Goal: Task Accomplishment & Management: Use online tool/utility

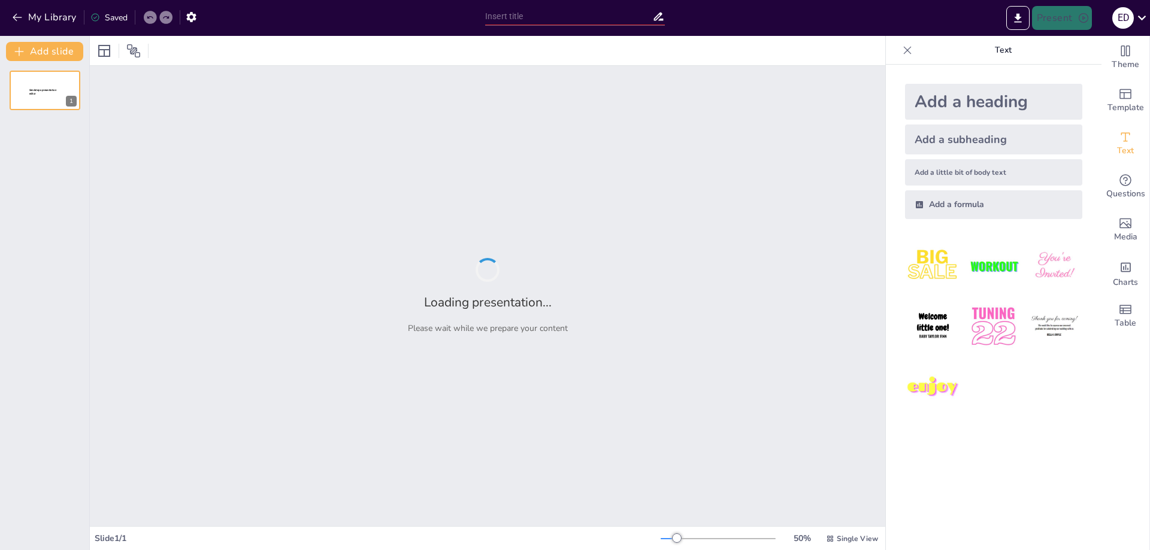
type input "INFORME TÉCNICO DETALLADO DE LA UNIDAD DE RECAUDACIÓN Y ARCHIVO TRIBUTARIO"
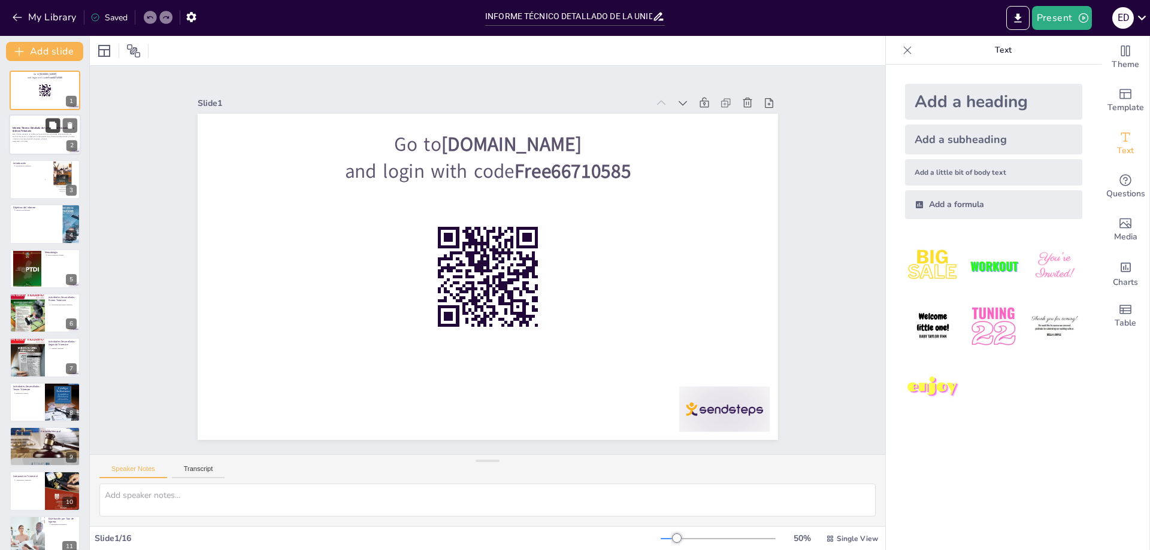
click at [47, 129] on button at bounding box center [53, 126] width 14 height 14
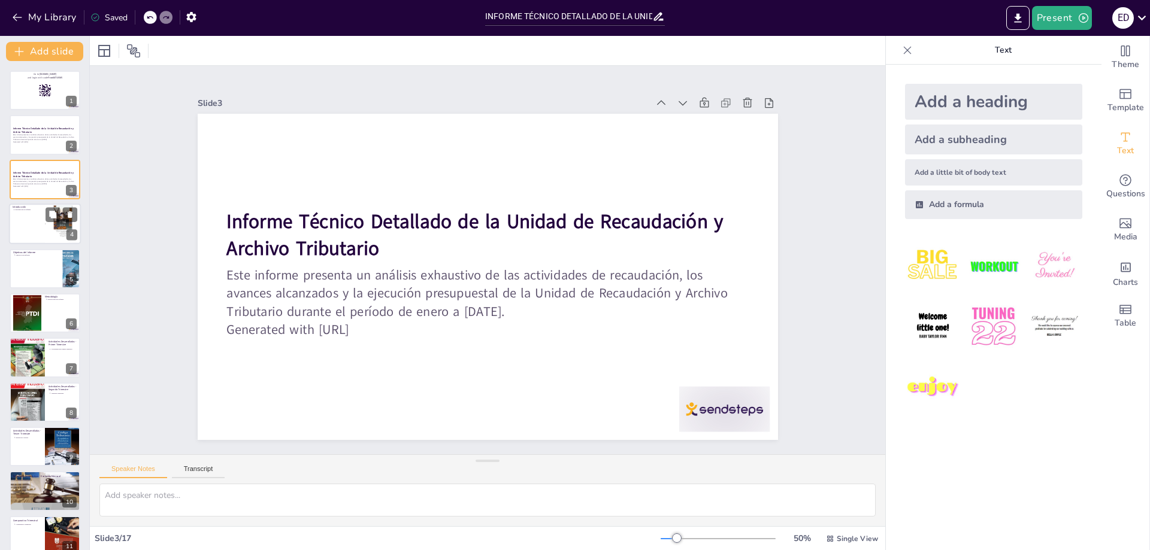
click at [33, 228] on div at bounding box center [45, 224] width 72 height 41
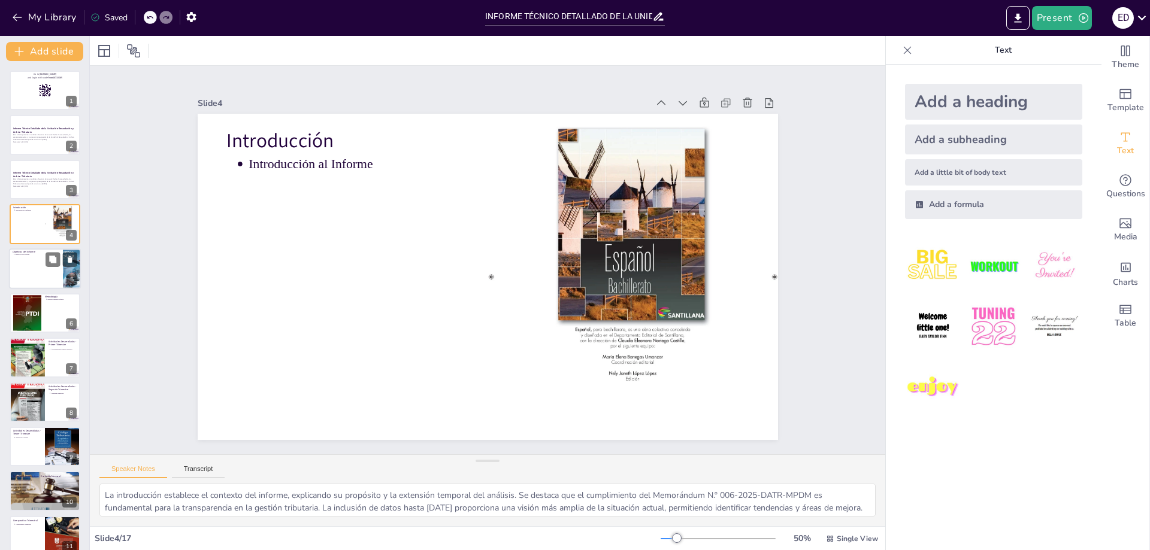
click at [19, 268] on div at bounding box center [45, 268] width 72 height 41
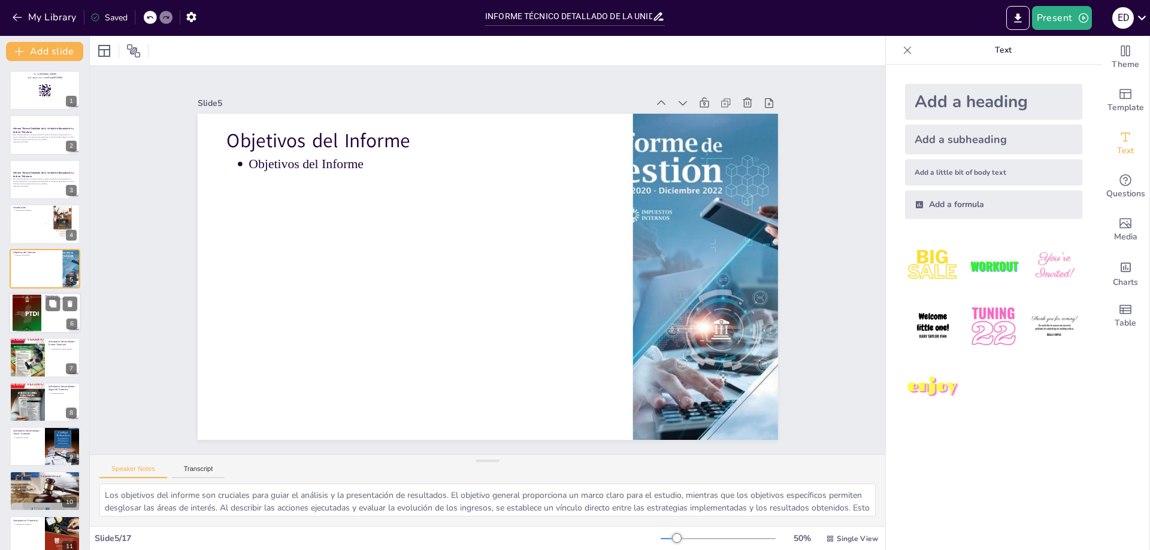
click at [14, 314] on div at bounding box center [27, 313] width 29 height 37
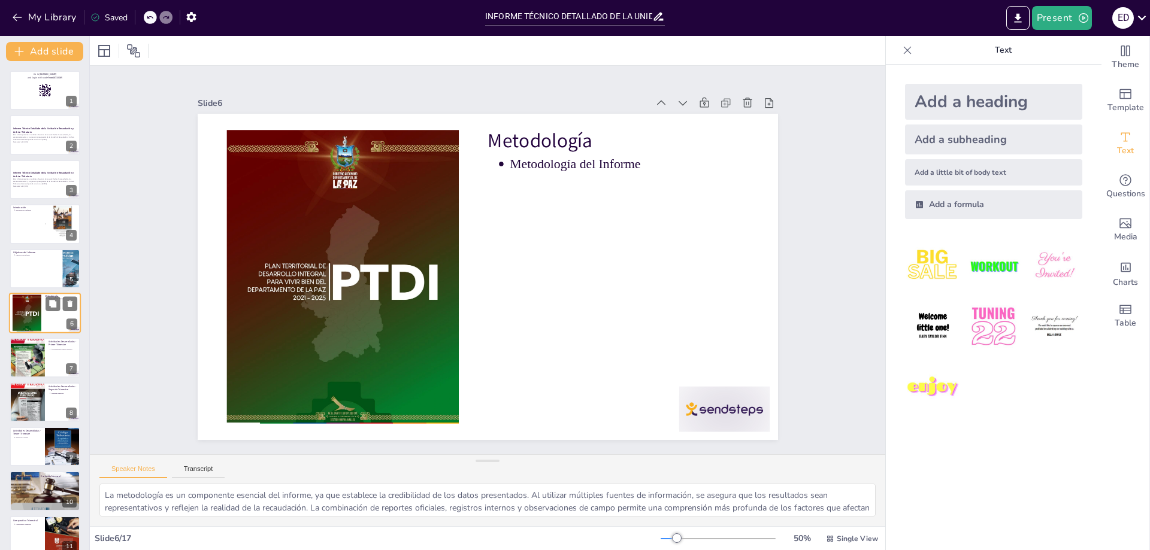
scroll to position [8, 0]
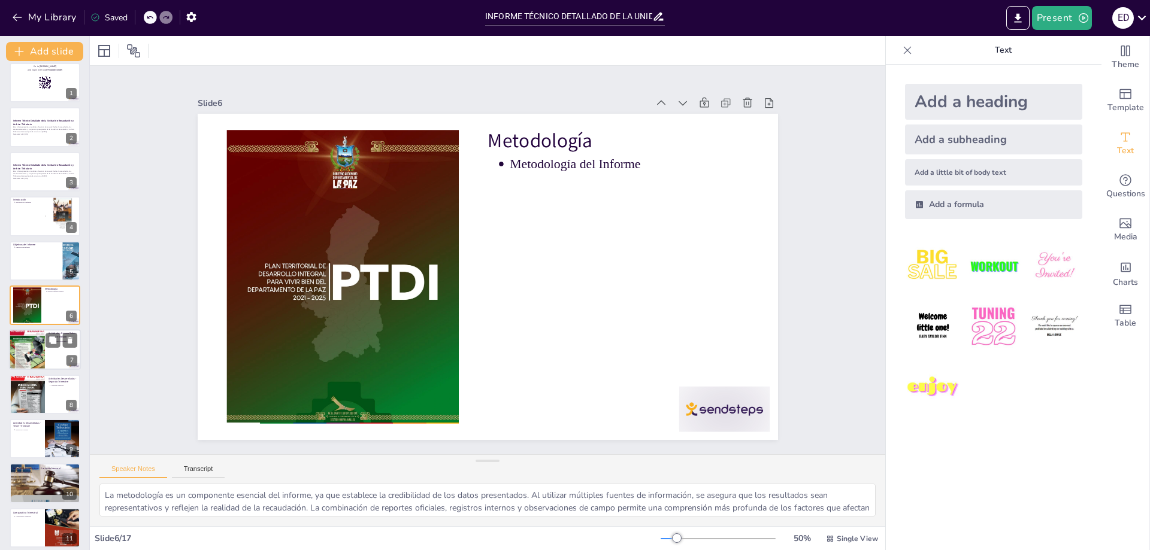
click at [29, 346] on div at bounding box center [27, 350] width 36 height 50
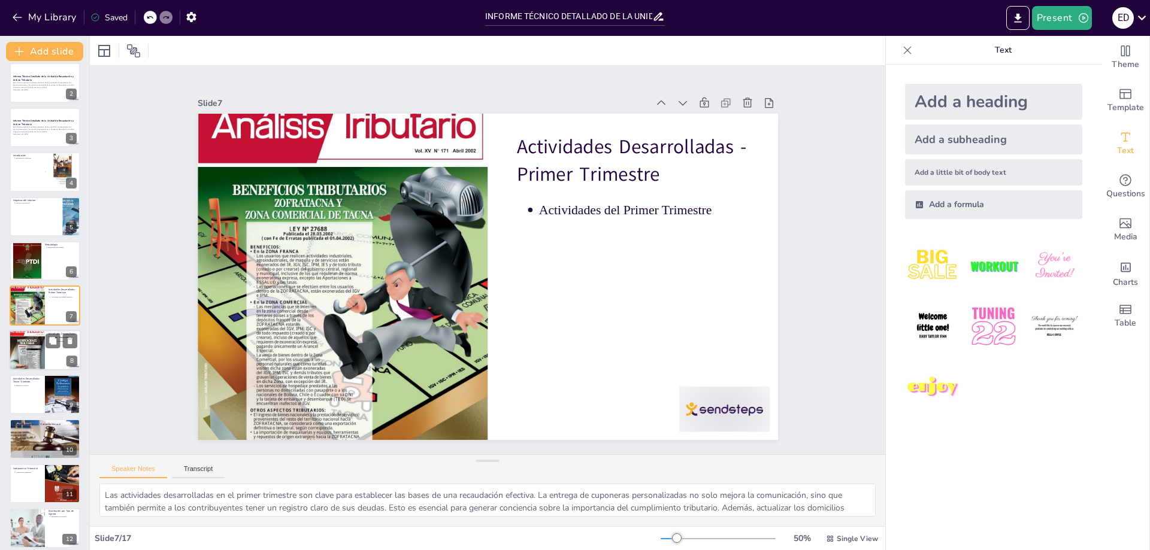
scroll to position [112, 0]
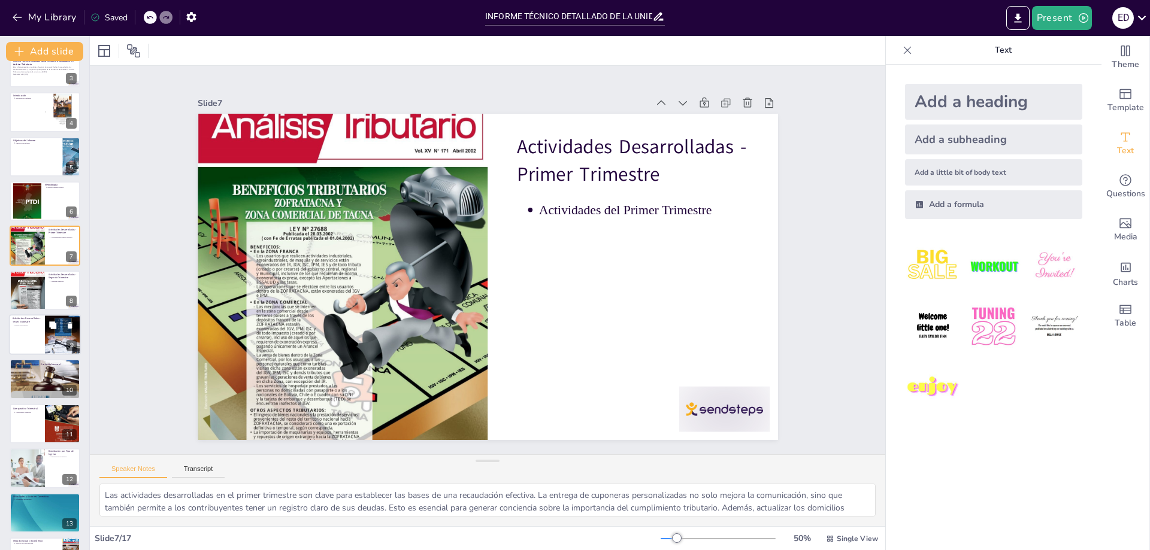
click at [31, 336] on div at bounding box center [45, 334] width 72 height 41
type textarea "La ejecución coactiva es una medida necesaria para garantizar que los contribuy…"
